Goal: Information Seeking & Learning: Learn about a topic

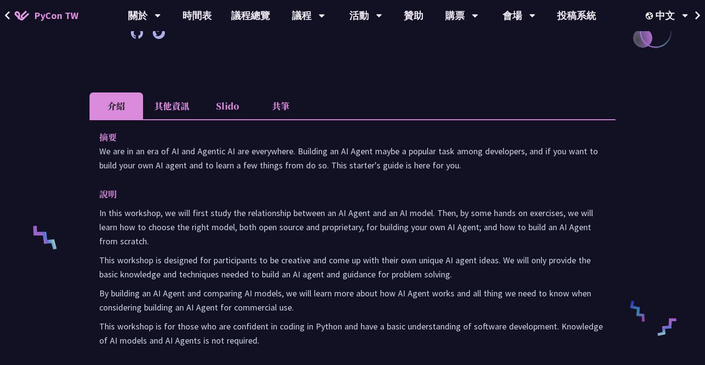
click at [275, 108] on li "共筆" at bounding box center [281, 105] width 54 height 27
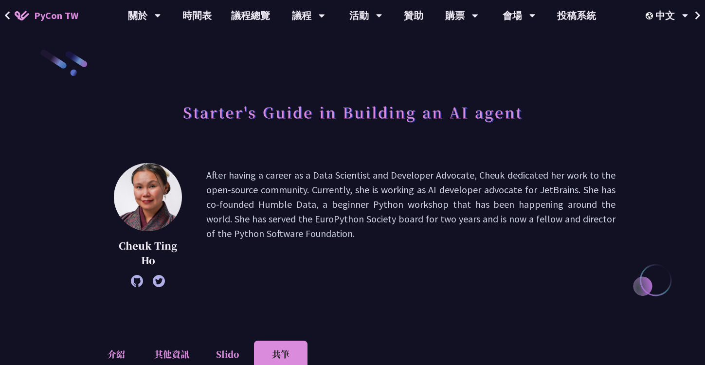
click at [178, 106] on div "Starter's Guide in Building an AI agent" at bounding box center [353, 122] width 526 height 51
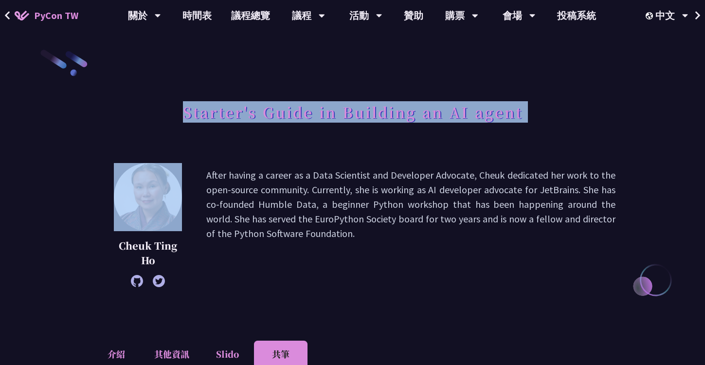
click at [178, 106] on div "Starter's Guide in Building an AI agent" at bounding box center [353, 122] width 526 height 51
copy div "Starter's Guide in Building an AI agent"
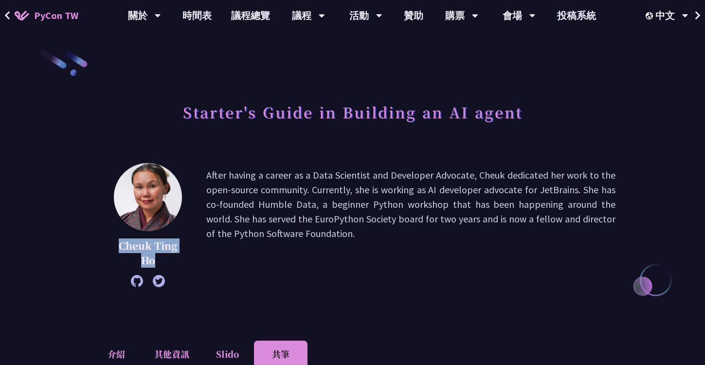
drag, startPoint x: 115, startPoint y: 246, endPoint x: 169, endPoint y: 259, distance: 55.6
click at [169, 259] on p "Cheuk Ting Ho" at bounding box center [148, 252] width 68 height 29
copy p "Cheuk Ting Ho"
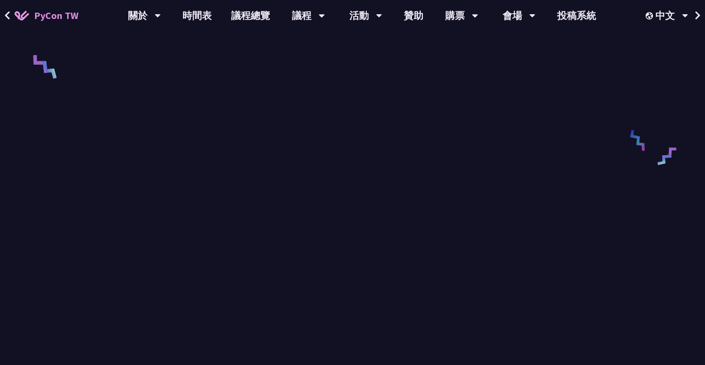
scroll to position [382, 0]
